Goal: Task Accomplishment & Management: Complete application form

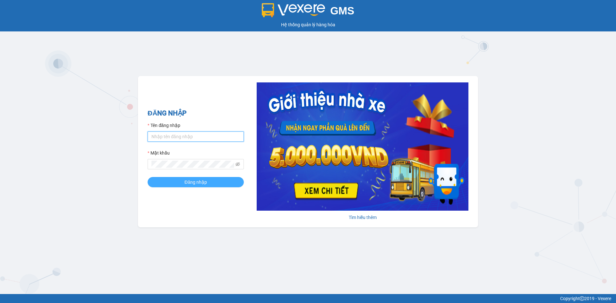
type input "quan.khanhphong"
click at [217, 183] on button "Đăng nhập" at bounding box center [196, 182] width 96 height 10
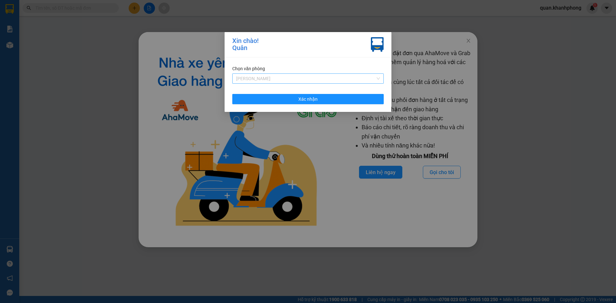
click at [295, 75] on span "[PERSON_NAME]" at bounding box center [308, 79] width 144 height 10
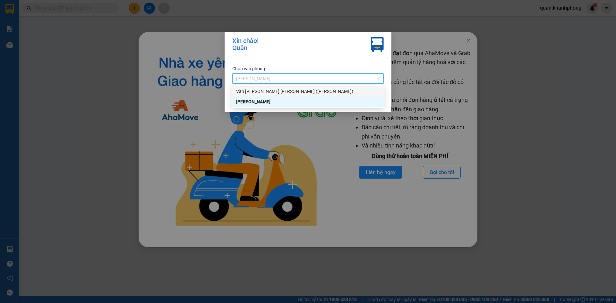
click at [289, 89] on div "Văn [PERSON_NAME] [PERSON_NAME] ([PERSON_NAME])" at bounding box center [308, 91] width 144 height 7
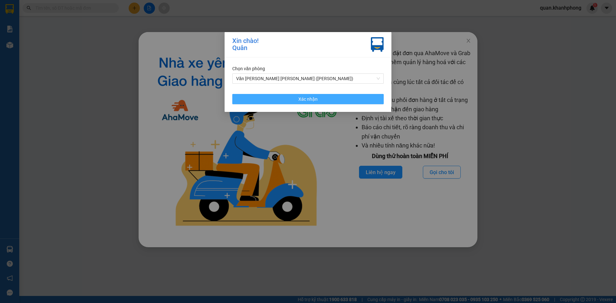
click at [299, 96] on span "Xác nhận" at bounding box center [307, 99] width 19 height 7
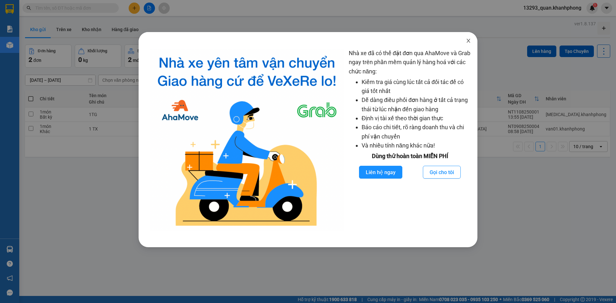
click at [467, 42] on icon "close" at bounding box center [468, 40] width 5 height 5
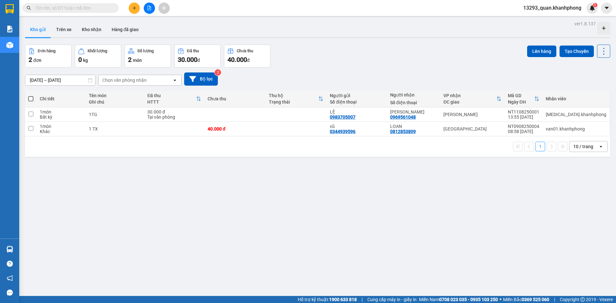
click at [473, 59] on div "Đơn hàng 2 đơn [PERSON_NAME] 0 kg Số [PERSON_NAME] 2 món Đã thu 30.000 [PERSON_…" at bounding box center [317, 56] width 585 height 23
click at [469, 58] on div "Đơn hàng 2 đơn [PERSON_NAME] 0 kg Số [PERSON_NAME] 2 món Đã thu 30.000 [PERSON_…" at bounding box center [317, 56] width 585 height 23
drag, startPoint x: 438, startPoint y: 235, endPoint x: 441, endPoint y: 230, distance: 5.1
click at [441, 230] on div "ver 1.8.137 Kho gửi Trên xe [PERSON_NAME] Hàng đã [PERSON_NAME] hàng 2 đơn [PER…" at bounding box center [317, 170] width 590 height 303
click at [424, 59] on div "Đơn hàng 2 đơn [PERSON_NAME] 0 kg Số [PERSON_NAME] 2 món Đã thu 30.000 [PERSON_…" at bounding box center [317, 56] width 585 height 23
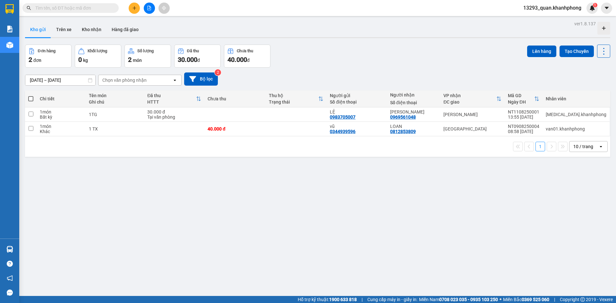
drag, startPoint x: 442, startPoint y: 213, endPoint x: 428, endPoint y: 94, distance: 119.5
click at [444, 210] on div "ver 1.8.137 Kho gửi Trên xe [PERSON_NAME] Hàng đã [PERSON_NAME] hàng 2 đơn [PER…" at bounding box center [317, 170] width 590 height 303
click at [424, 56] on div "Đơn hàng 2 đơn [PERSON_NAME] 0 kg Số [PERSON_NAME] 2 món Đã thu 30.000 [PERSON_…" at bounding box center [317, 56] width 585 height 23
click at [411, 127] on div "LOAN" at bounding box center [413, 126] width 47 height 5
checkbox input "true"
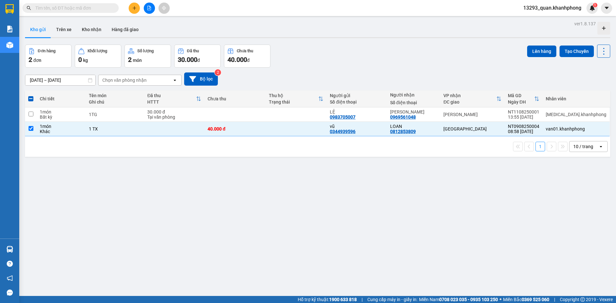
click at [407, 39] on div "ver 1.8.137 Kho gửi Trên xe [PERSON_NAME] Hàng đã [PERSON_NAME] hàng 2 đơn [PER…" at bounding box center [317, 170] width 590 height 303
click at [400, 40] on div "ver 1.8.137 Kho gửi Trên xe [PERSON_NAME] Hàng đã [PERSON_NAME] hàng 2 đơn [PER…" at bounding box center [317, 170] width 590 height 303
click at [447, 57] on div "Đơn hàng 2 đơn [PERSON_NAME] 0 kg Số [PERSON_NAME] 2 món Đã thu 30.000 [PERSON_…" at bounding box center [317, 56] width 585 height 23
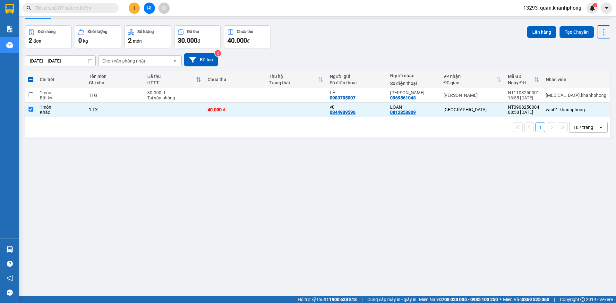
scroll to position [30, 0]
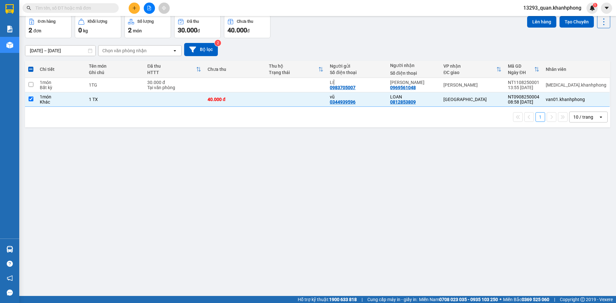
click at [458, 26] on div "Đơn hàng 2 đơn [PERSON_NAME] 0 kg Số [PERSON_NAME] 2 món Đã thu 30.000 [PERSON_…" at bounding box center [317, 26] width 585 height 23
drag, startPoint x: 474, startPoint y: 196, endPoint x: 475, endPoint y: 186, distance: 10.0
click at [475, 195] on div "ver 1.8.137 Kho gửi Trên xe [PERSON_NAME] Hàng đã [PERSON_NAME] hàng 2 đơn [PER…" at bounding box center [317, 141] width 590 height 303
click at [459, 33] on div "Đơn hàng 2 đơn [PERSON_NAME] 0 kg Số [PERSON_NAME] 2 món Đã thu 30.000 [PERSON_…" at bounding box center [317, 26] width 585 height 23
drag, startPoint x: 526, startPoint y: 139, endPoint x: 504, endPoint y: 56, distance: 85.8
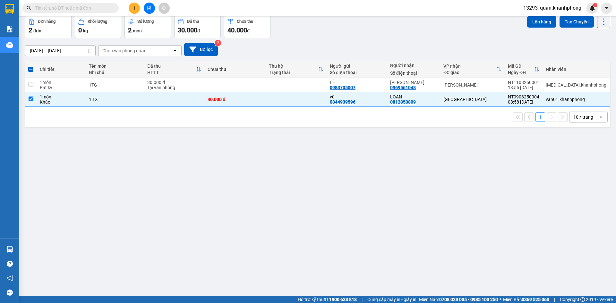
click at [525, 137] on div "ver 1.8.137 Kho gửi Trên xe [PERSON_NAME] Hàng đã [PERSON_NAME] hàng 2 đơn [PER…" at bounding box center [317, 141] width 590 height 303
click at [488, 37] on div "Đơn hàng 2 đơn [PERSON_NAME] 0 kg Số [PERSON_NAME] 2 món Đã thu 30.000 [PERSON_…" at bounding box center [317, 26] width 585 height 23
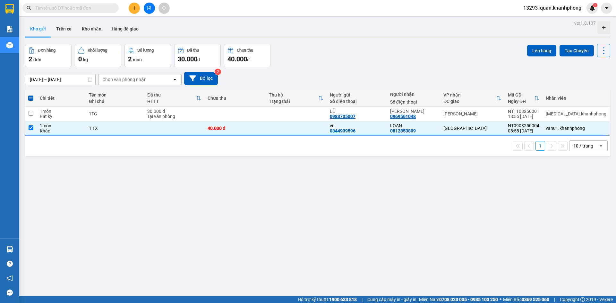
scroll to position [0, 0]
drag, startPoint x: 425, startPoint y: 72, endPoint x: 433, endPoint y: 68, distance: 8.9
click at [426, 71] on div "[DATE] – [DATE] Press the down arrow key to interact with the calendar and sele…" at bounding box center [317, 79] width 585 height 23
click at [432, 64] on div "Đơn hàng 2 đơn [PERSON_NAME] 0 kg Số [PERSON_NAME] 2 món Đã thu 30.000 [PERSON_…" at bounding box center [317, 56] width 585 height 23
click at [451, 64] on div "Đơn hàng 2 đơn [PERSON_NAME] 0 kg Số [PERSON_NAME] 2 món Đã thu 30.000 [PERSON_…" at bounding box center [317, 56] width 585 height 23
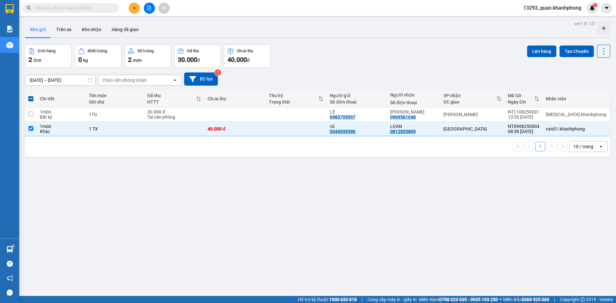
click at [110, 5] on input "text" at bounding box center [73, 7] width 76 height 7
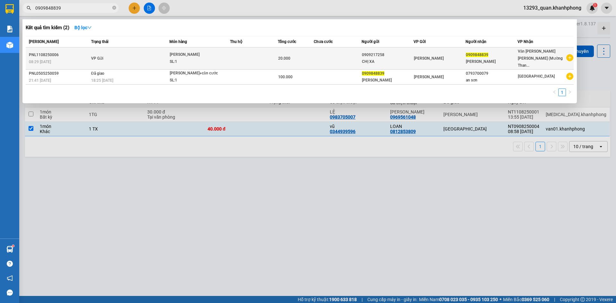
type input "0909848839"
click at [277, 54] on td at bounding box center [254, 58] width 48 height 22
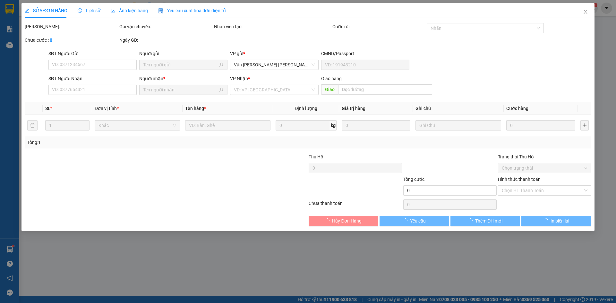
type input "0909217258"
type input "CHỊ XA"
type input "0909848839"
type input "[PERSON_NAME]"
type input "20.000"
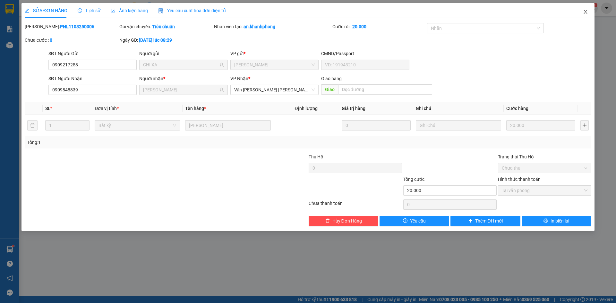
click at [584, 12] on icon "close" at bounding box center [585, 11] width 5 height 5
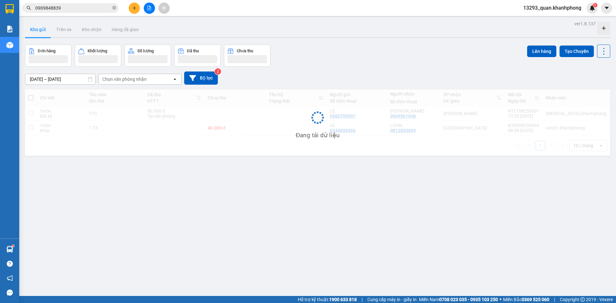
click at [446, 63] on div "Đơn hàng [PERSON_NAME] Số [PERSON_NAME] Đã thu Chưa thu Lên hàng Tạo Chuyến" at bounding box center [317, 56] width 585 height 22
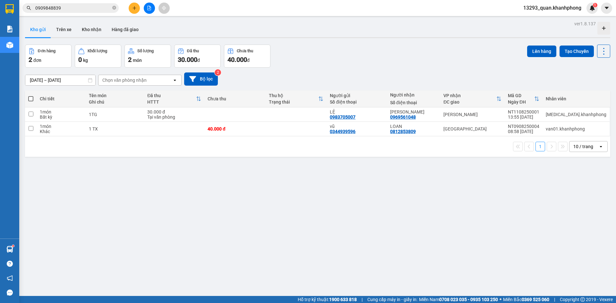
click at [464, 61] on div "Đơn hàng 2 đơn [PERSON_NAME] 0 kg Số [PERSON_NAME] 2 món Đã thu 30.000 [PERSON_…" at bounding box center [317, 56] width 585 height 23
drag, startPoint x: 390, startPoint y: 64, endPoint x: 302, endPoint y: 28, distance: 94.1
click at [390, 63] on div "Đơn hàng 2 đơn [PERSON_NAME] 0 kg Số [PERSON_NAME] 2 món Đã thu 30.000 [PERSON_…" at bounding box center [317, 56] width 585 height 23
click at [132, 9] on icon "plus" at bounding box center [134, 8] width 4 height 4
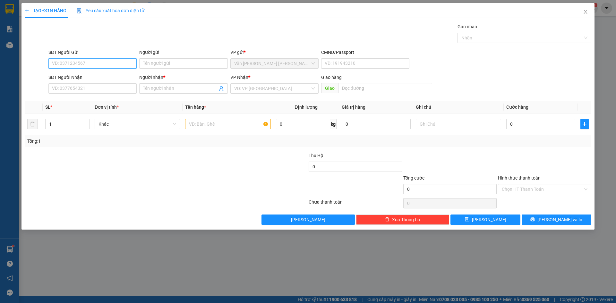
click at [103, 63] on input "SĐT Người Gửi" at bounding box center [92, 63] width 88 height 10
click at [89, 66] on input "SĐT Người Gửi" at bounding box center [92, 63] width 88 height 10
click at [86, 65] on input "SĐT Người Gửi" at bounding box center [92, 63] width 88 height 10
click at [159, 63] on input "Người gửi" at bounding box center [183, 63] width 88 height 10
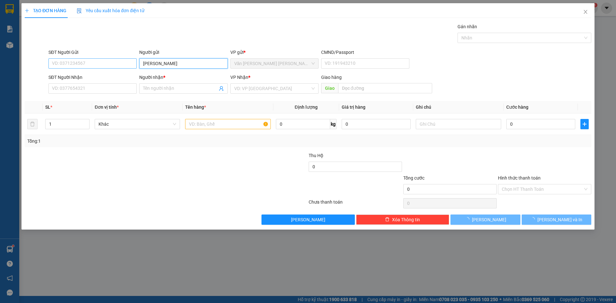
type input "[PERSON_NAME]"
click at [117, 59] on input "SĐT Người Gửi" at bounding box center [92, 63] width 88 height 10
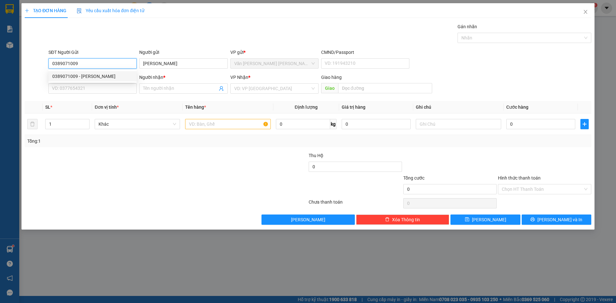
type input "0389071009"
click at [116, 36] on div "Gói vận chuyển * [PERSON_NAME] Gán [PERSON_NAME]" at bounding box center [319, 34] width 545 height 22
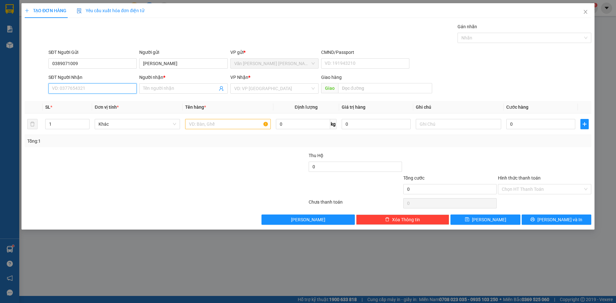
click at [103, 90] on input "SĐT Người Nhận" at bounding box center [92, 88] width 88 height 10
click at [94, 120] on div "0989602488 - [PERSON_NAME]" at bounding box center [92, 121] width 81 height 7
type input "0989602488"
type input "OANH"
click at [233, 127] on input "text" at bounding box center [227, 124] width 85 height 10
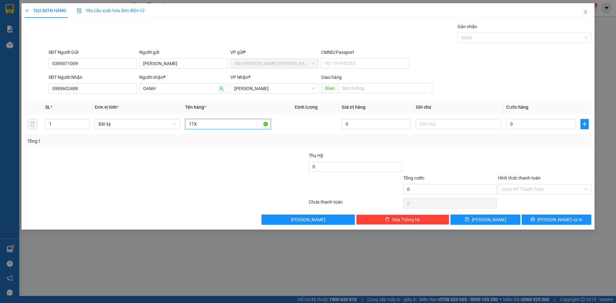
type input "1TX"
click at [504, 68] on div "SĐT Người Gửi 0389071009 Người gửi [PERSON_NAME] VP gửi * Văn [PERSON_NAME] [PE…" at bounding box center [319, 60] width 545 height 22
click at [527, 123] on input "0" at bounding box center [540, 124] width 69 height 10
type input "5"
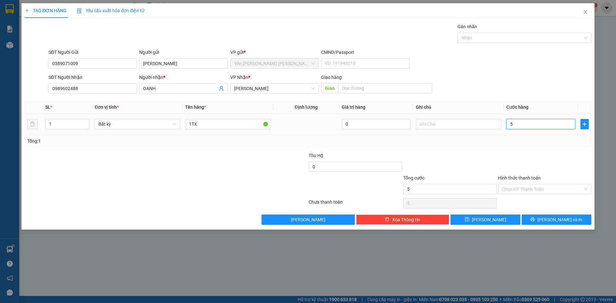
type input "5"
type input "50"
type input "50.000"
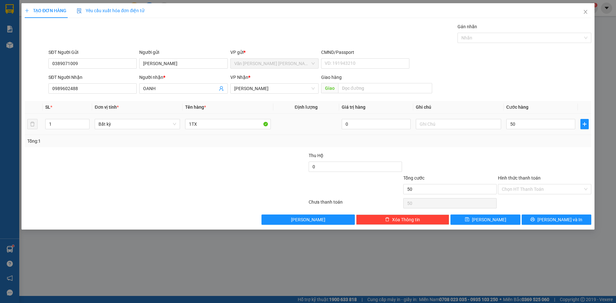
type input "50.000"
click at [533, 74] on div "SĐT Người [PERSON_NAME] 0989602488 Người [PERSON_NAME] * [PERSON_NAME] [PERSON_…" at bounding box center [319, 85] width 545 height 22
drag, startPoint x: 543, startPoint y: 148, endPoint x: 530, endPoint y: 197, distance: 51.0
click at [542, 148] on div "Transit Pickup Surcharge Ids Transit Deliver Surcharge Ids Transit Deliver Surc…" at bounding box center [308, 124] width 567 height 202
click at [532, 189] on input "Hình thức thanh toán" at bounding box center [542, 189] width 81 height 10
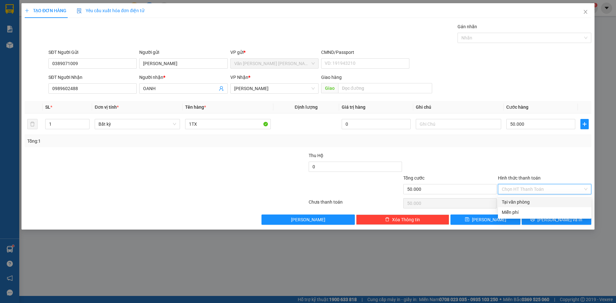
click at [528, 203] on div "Tại văn phòng" at bounding box center [545, 202] width 86 height 7
type input "0"
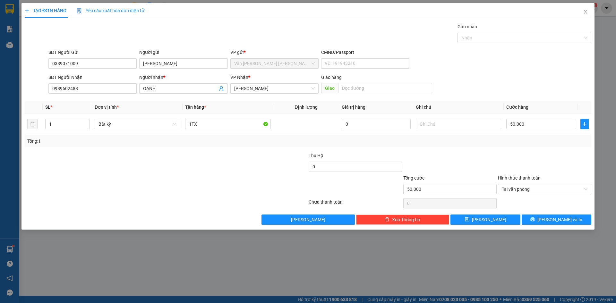
click at [534, 163] on div at bounding box center [544, 163] width 95 height 22
click at [559, 222] on span "[PERSON_NAME] và In" at bounding box center [559, 219] width 45 height 7
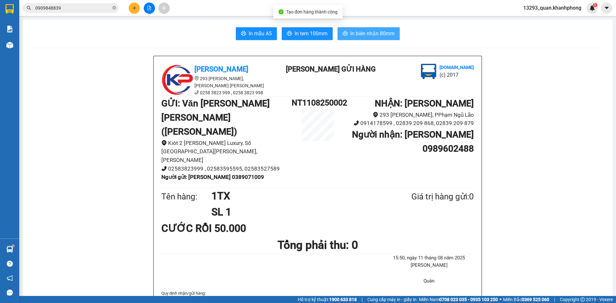
click at [374, 36] on span "In biên nhận 80mm" at bounding box center [372, 34] width 44 height 8
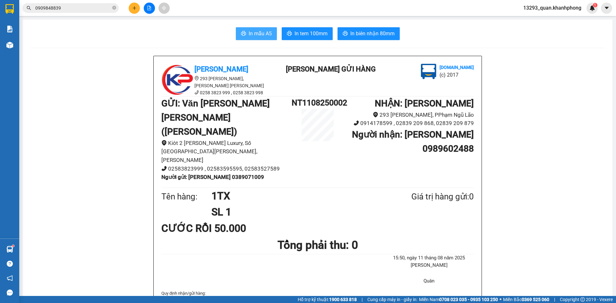
click at [251, 31] on span "In mẫu A5" at bounding box center [260, 34] width 23 height 8
drag, startPoint x: 551, startPoint y: 133, endPoint x: 563, endPoint y: 130, distance: 12.2
